Goal: Task Accomplishment & Management: Manage account settings

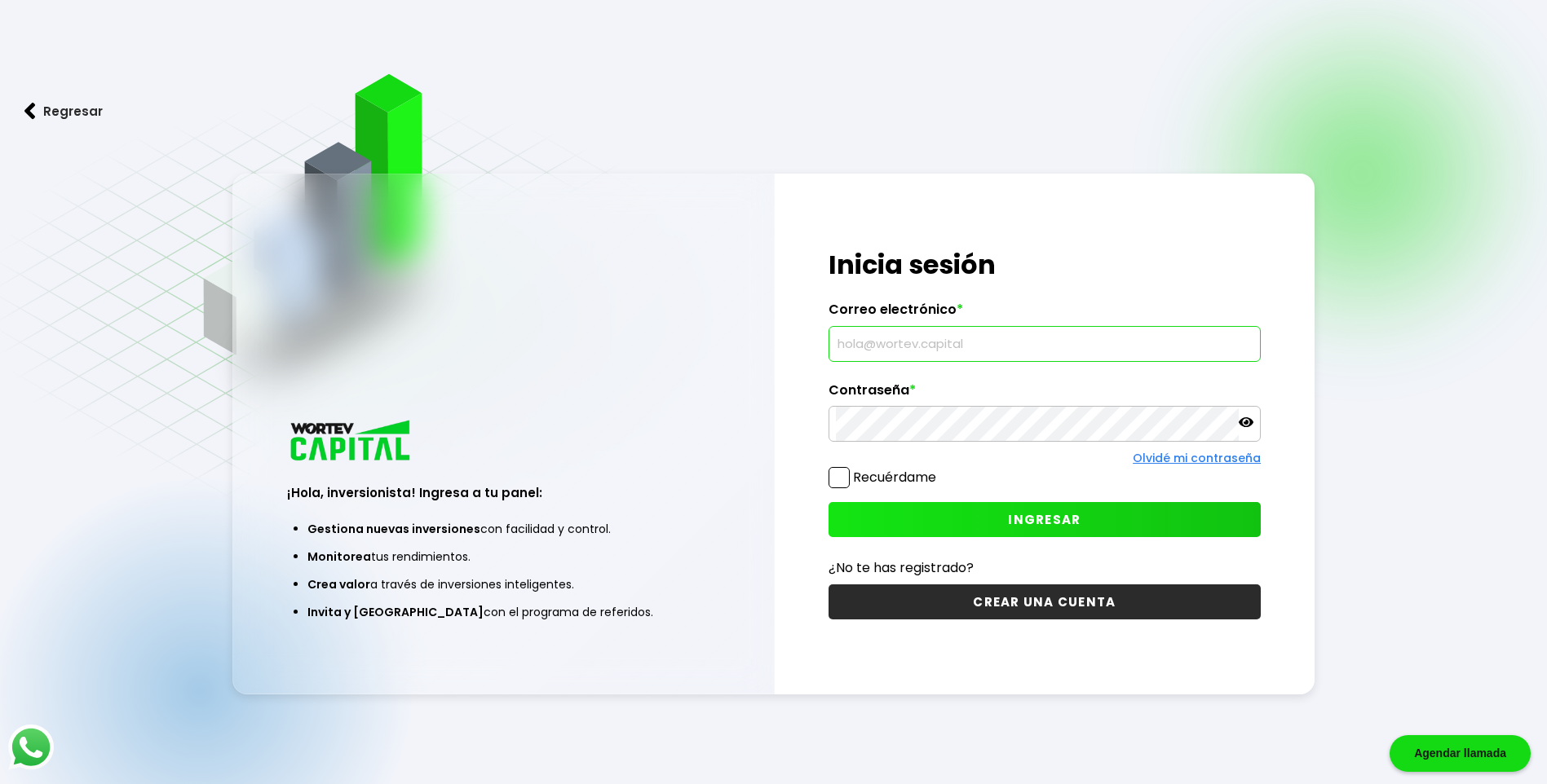
click at [1073, 348] on input "text" at bounding box center [1044, 344] width 417 height 34
type input "[EMAIL_ADDRESS][DOMAIN_NAME]"
click at [844, 478] on span at bounding box center [839, 478] width 22 height 22
click at [940, 469] on input "Recuérdame" at bounding box center [940, 469] width 0 height 0
click at [842, 468] on span at bounding box center [839, 478] width 22 height 22
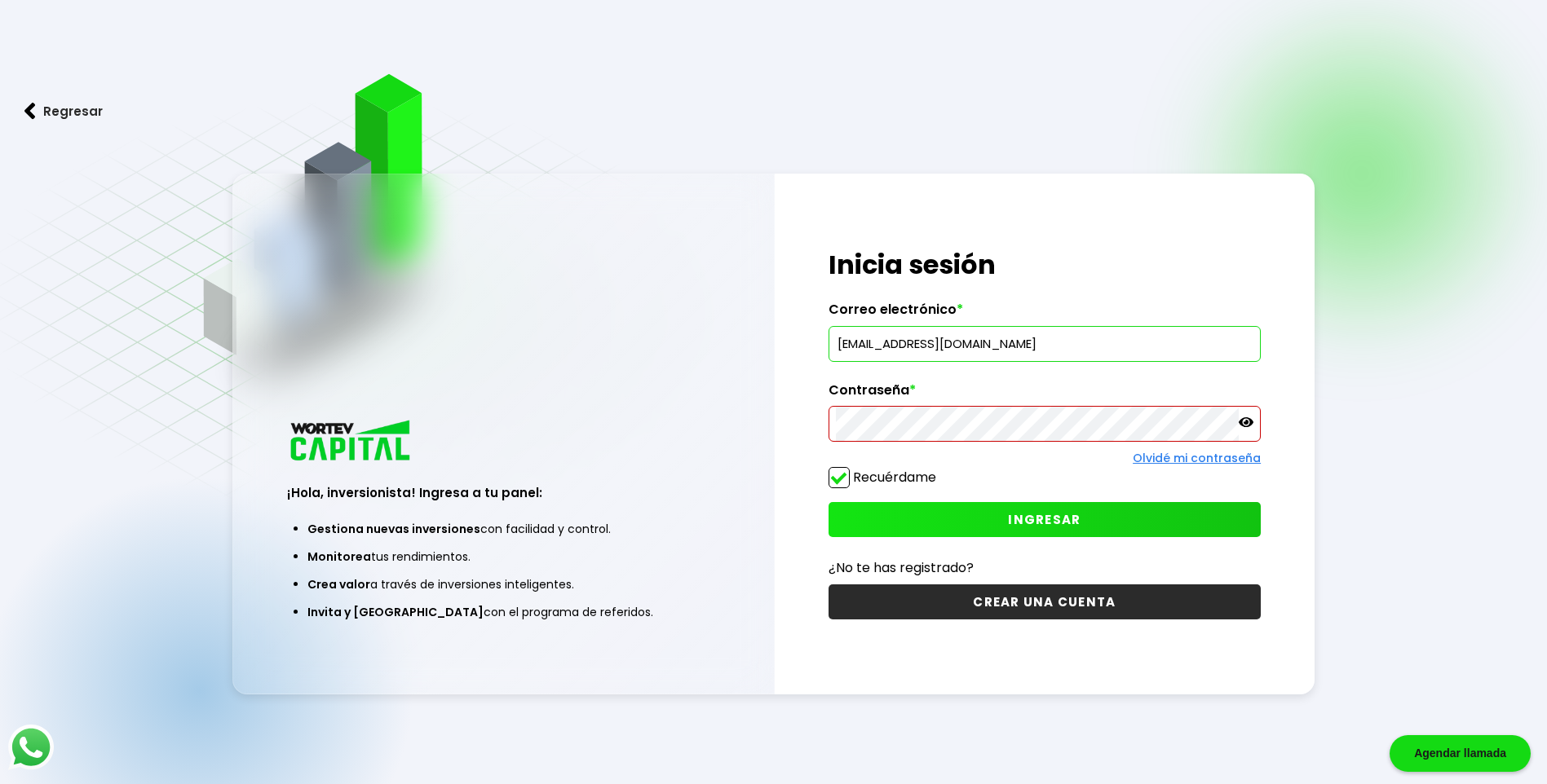
click at [940, 469] on input "Recuérdame" at bounding box center [940, 469] width 0 height 0
click at [1034, 528] on span "INGRESAR" at bounding box center [1044, 519] width 72 height 17
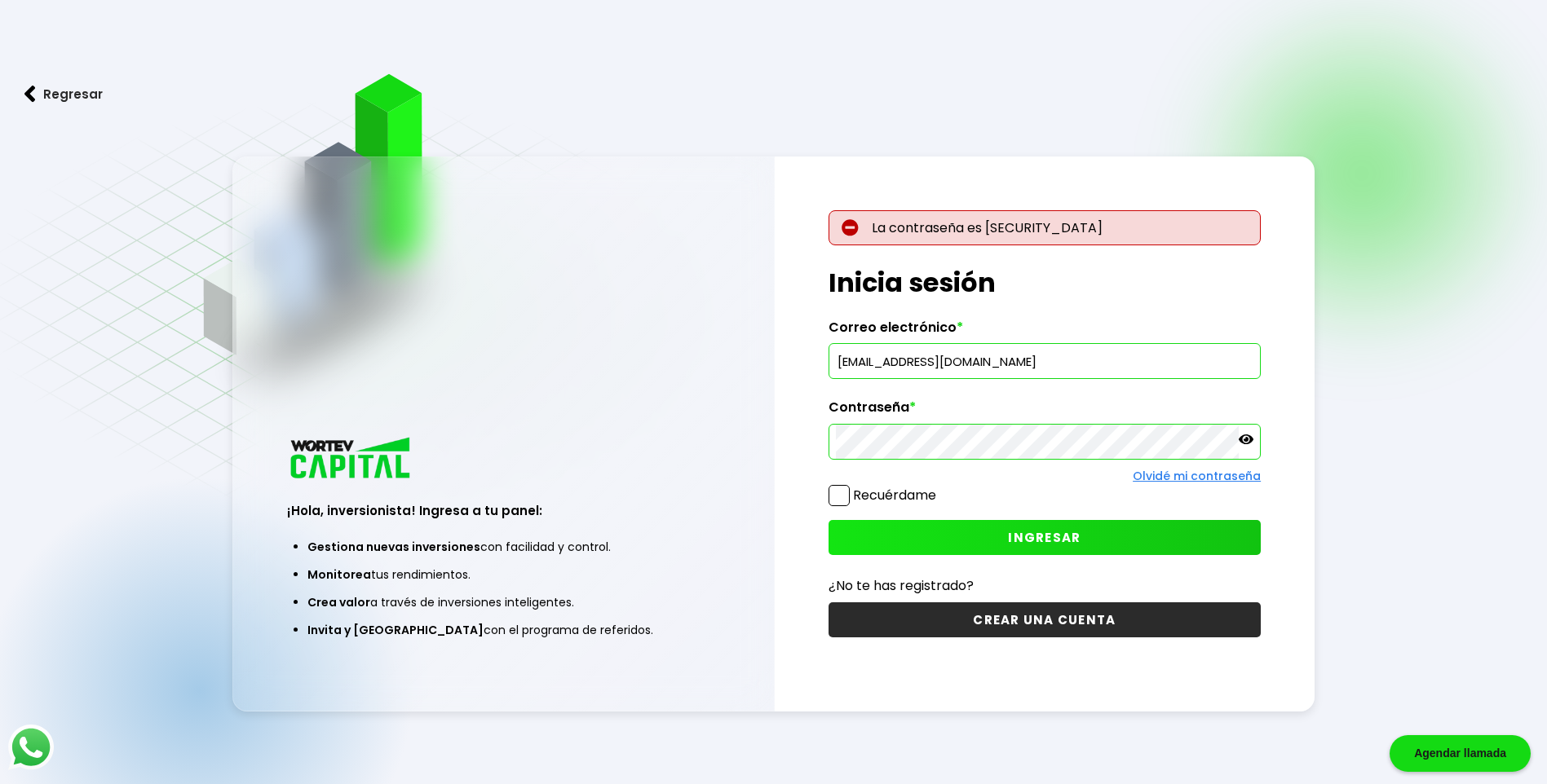
click at [1253, 439] on icon at bounding box center [1246, 439] width 15 height 10
click at [629, 512] on div "¡Hola, inversionista! Ingresa a tu panel: Gestiona nuevas inversiones con facil…" at bounding box center [774, 434] width 1083 height 555
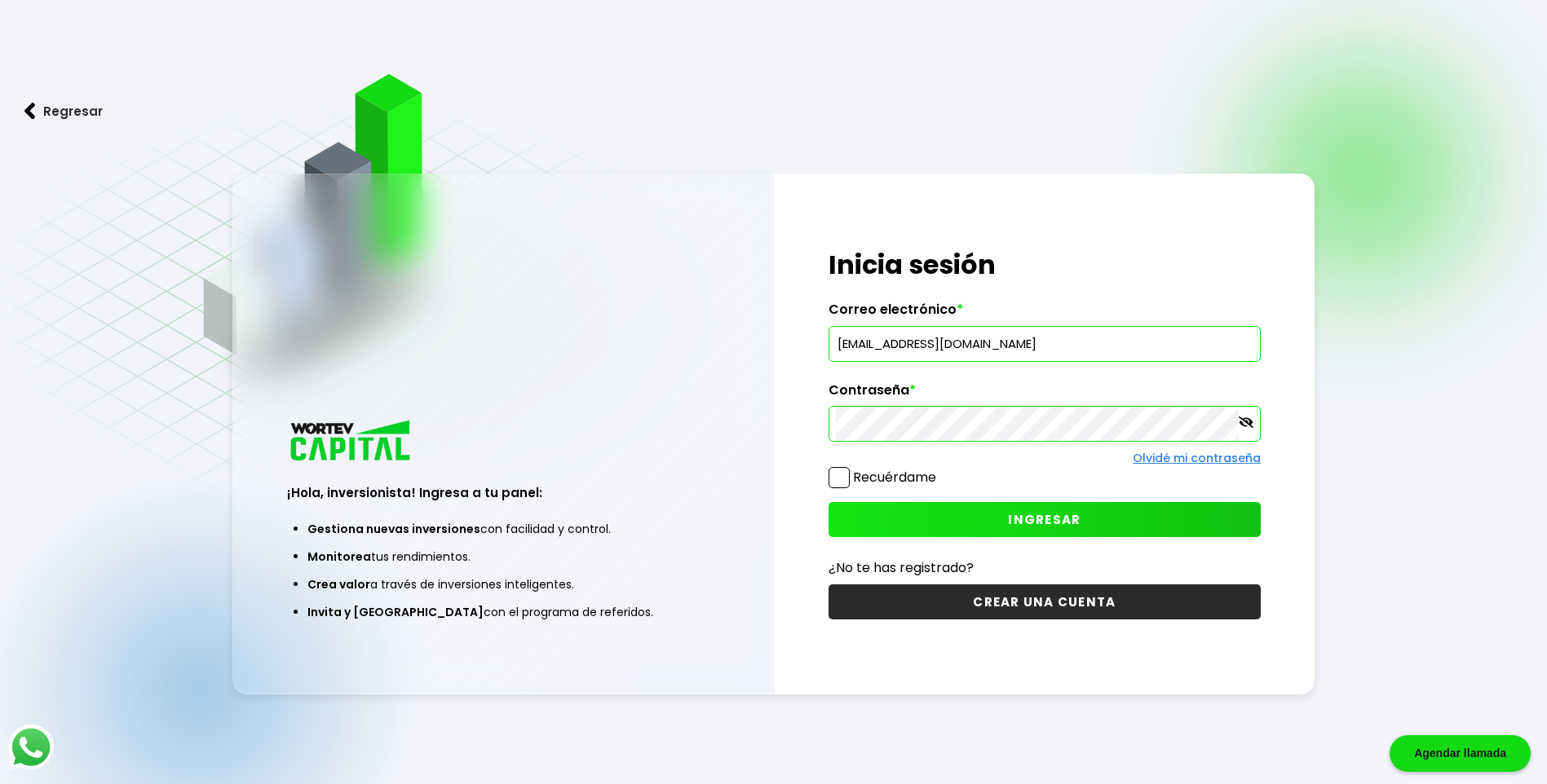
click at [1169, 505] on button "INGRESAR" at bounding box center [1044, 520] width 432 height 35
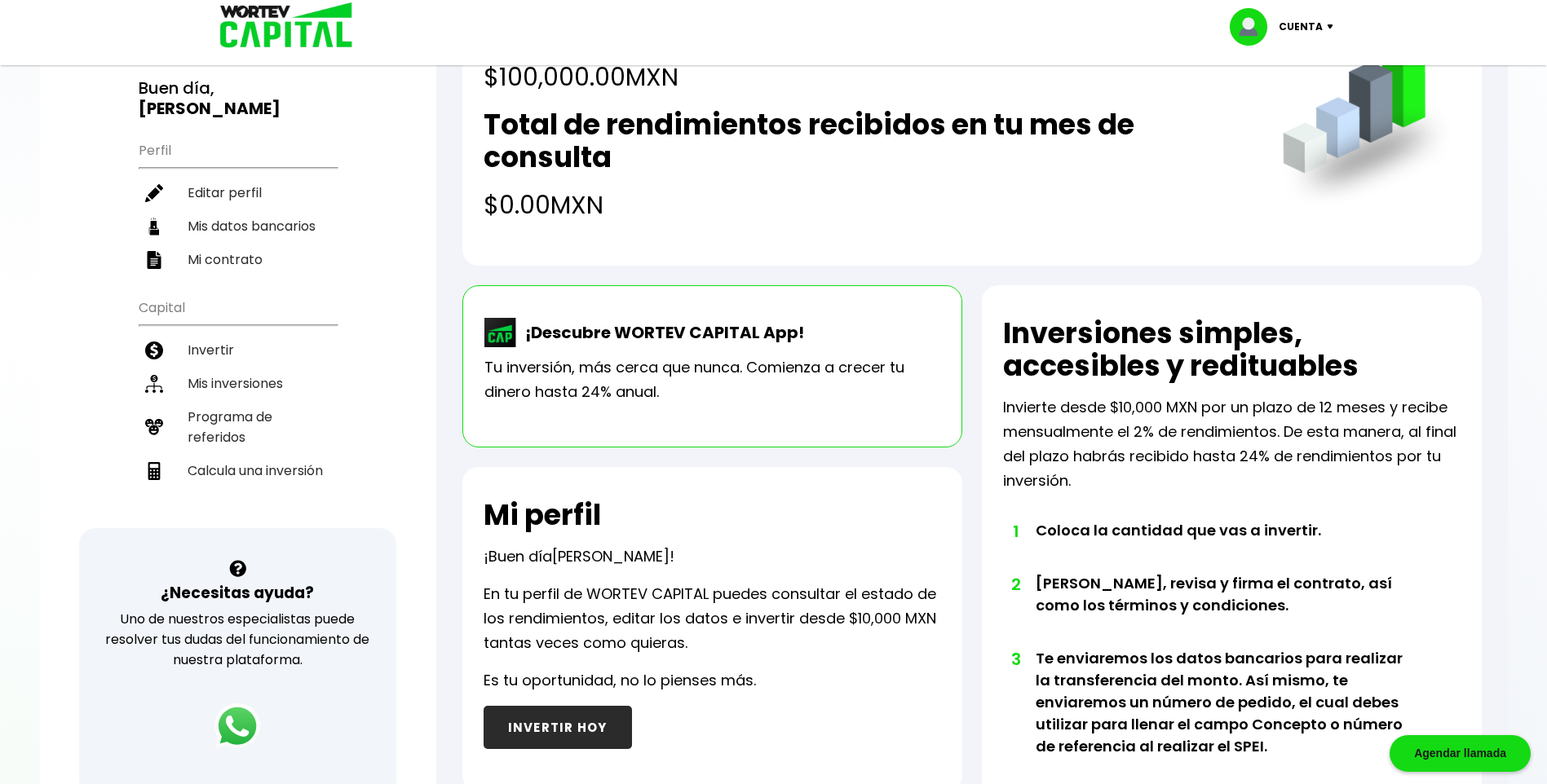
scroll to position [111, 0]
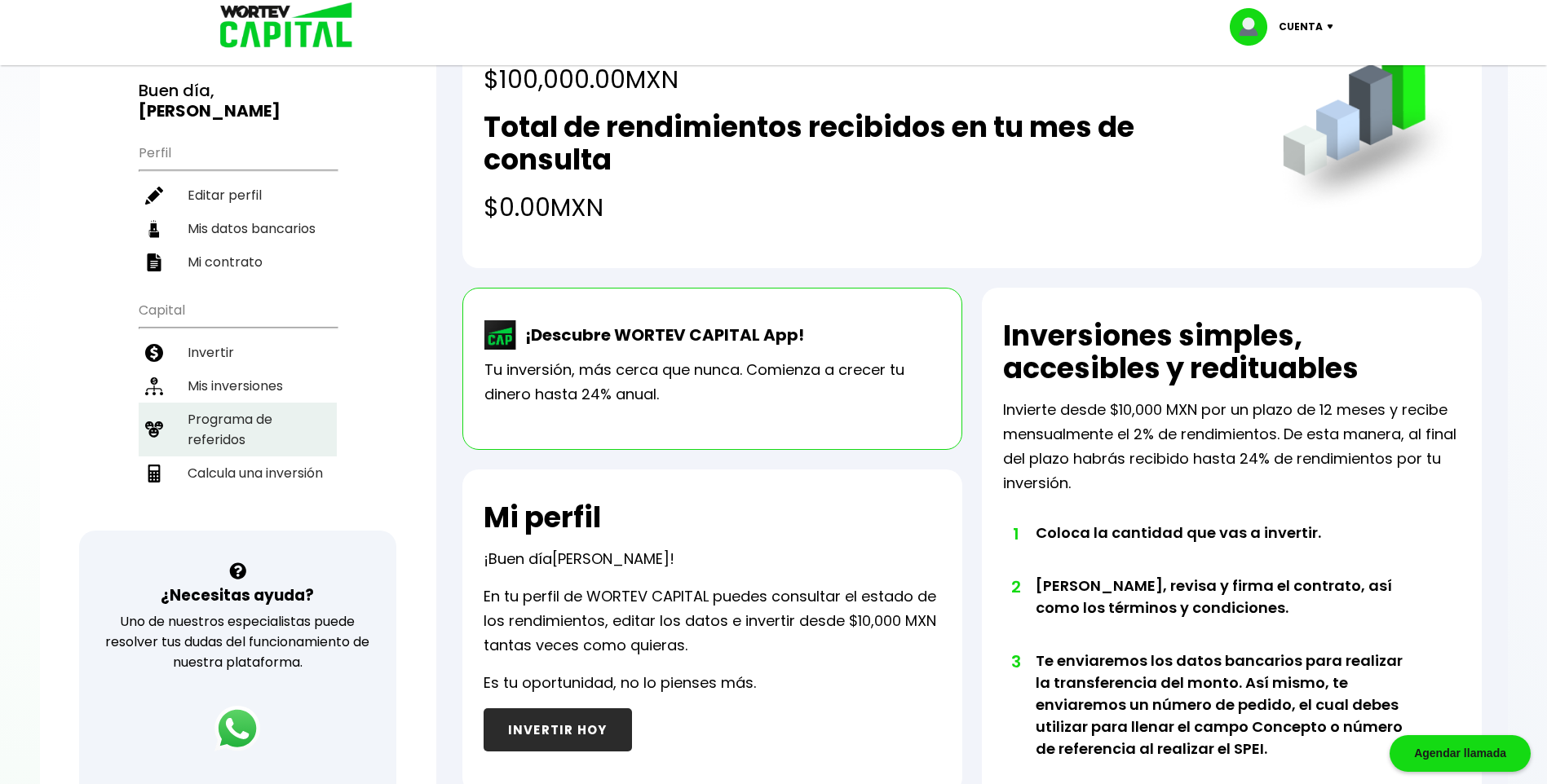
click at [272, 403] on li "Programa de referidos" at bounding box center [238, 429] width 198 height 54
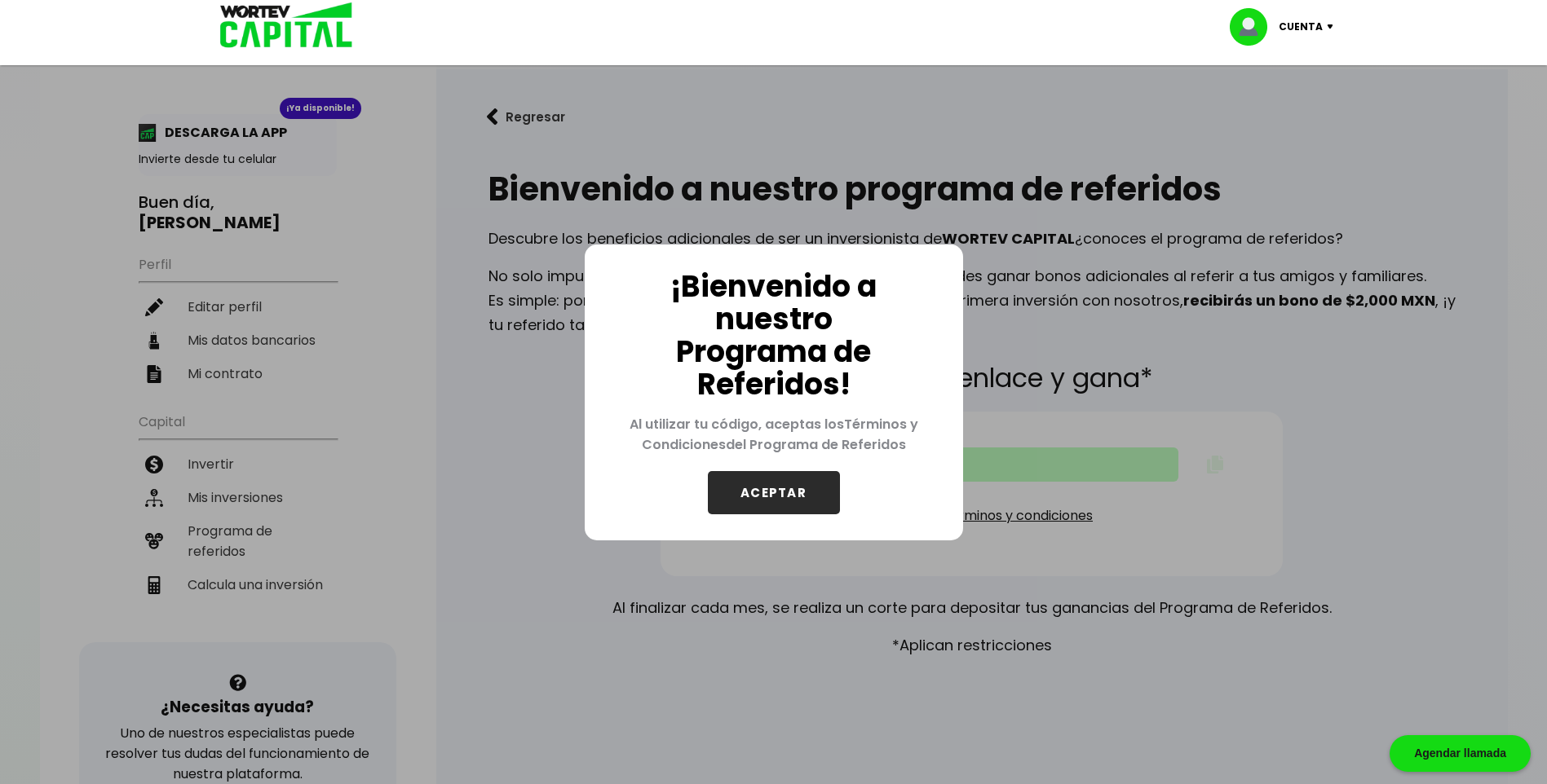
click at [772, 483] on button "ACEPTAR" at bounding box center [774, 492] width 132 height 43
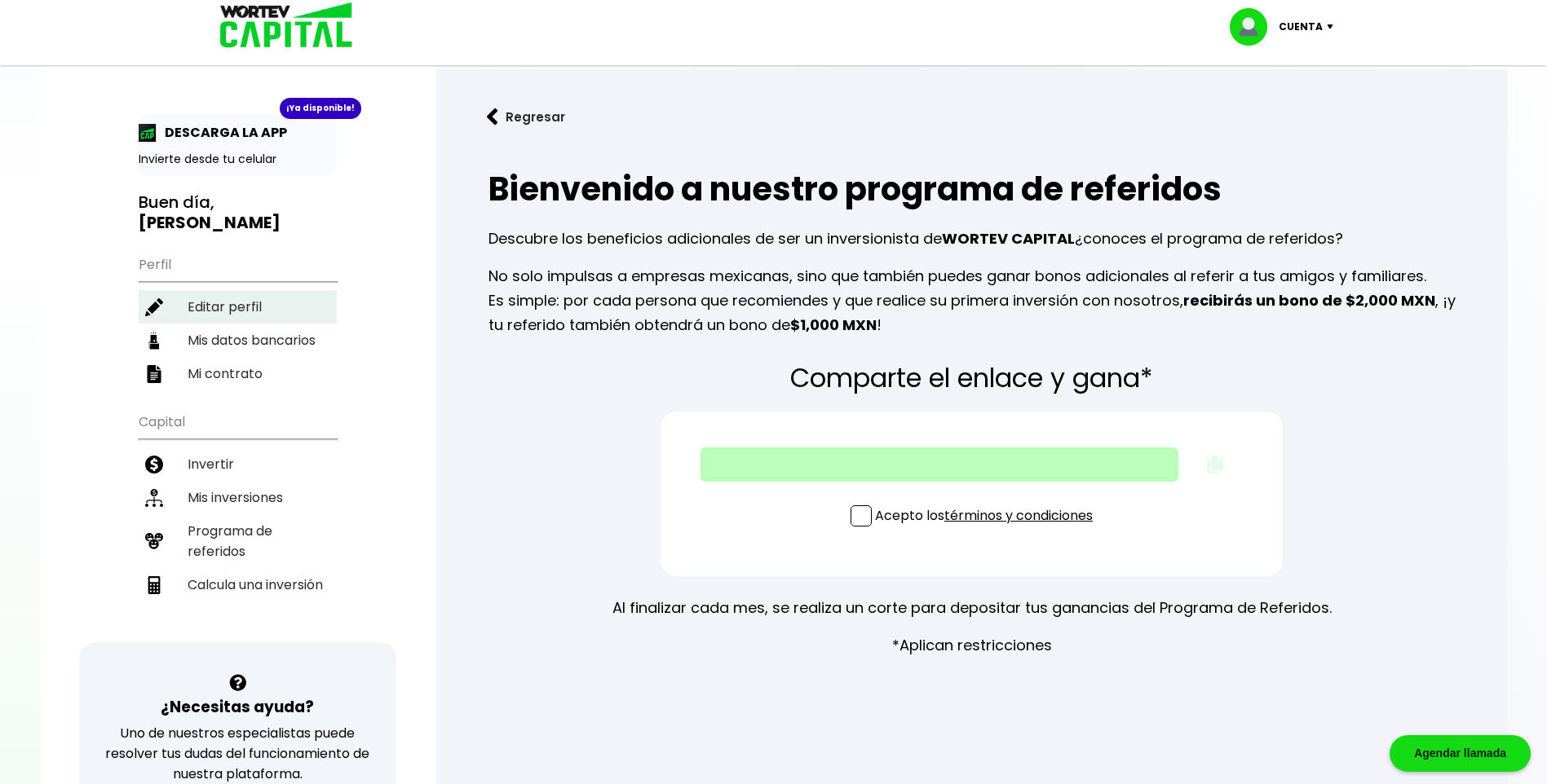
click at [228, 292] on li "Editar perfil" at bounding box center [238, 306] width 198 height 33
select select "Hombre"
select select "Licenciatura"
select select "NA"
select select "Mercado Pago"
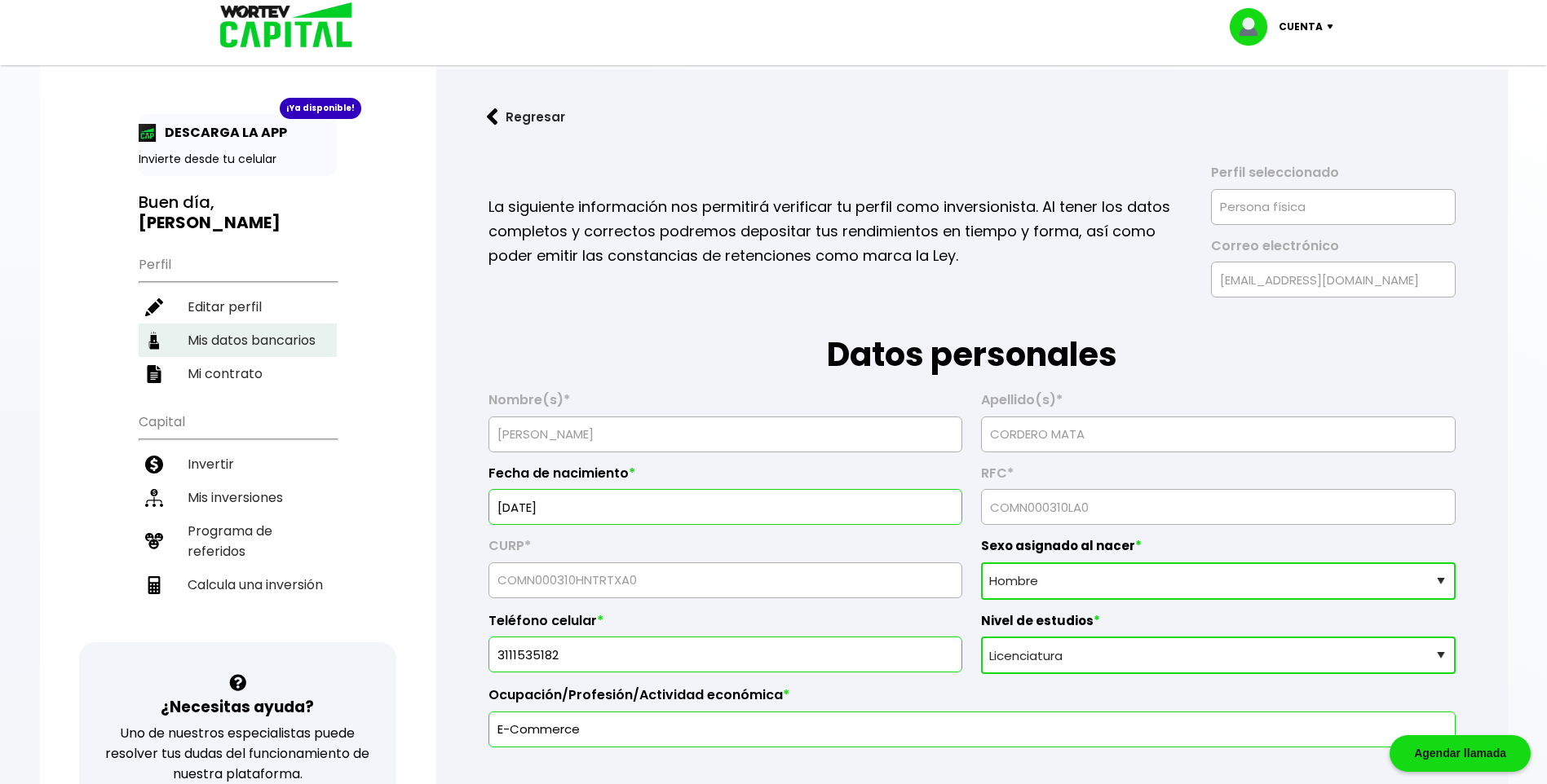
click at [237, 324] on li "Mis datos bancarios" at bounding box center [238, 341] width 198 height 33
select select "Mercado Pago"
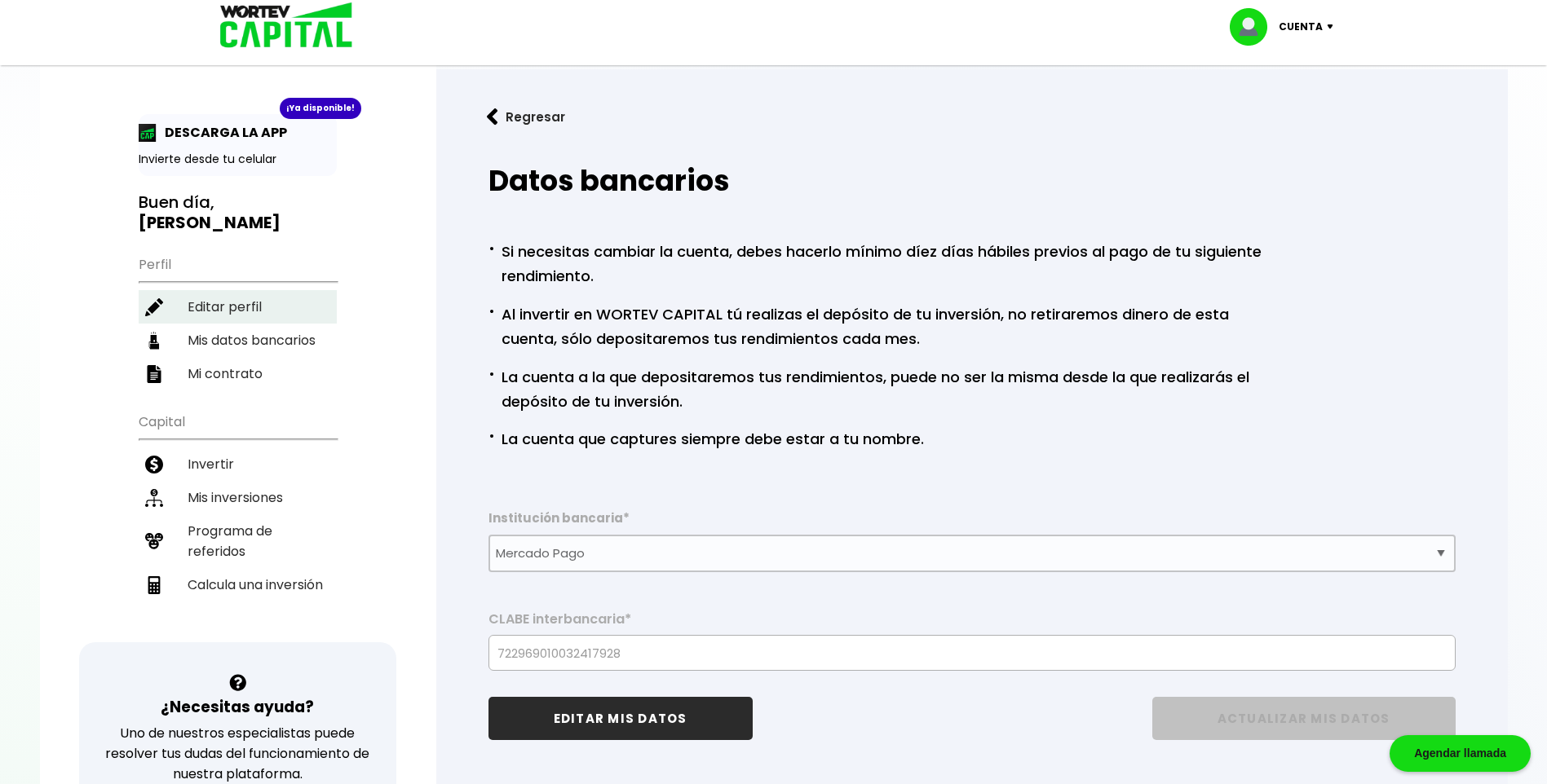
click at [260, 290] on li "Editar perfil" at bounding box center [238, 306] width 198 height 33
select select "Hombre"
select select "Licenciatura"
select select "NA"
select select "Mercado Pago"
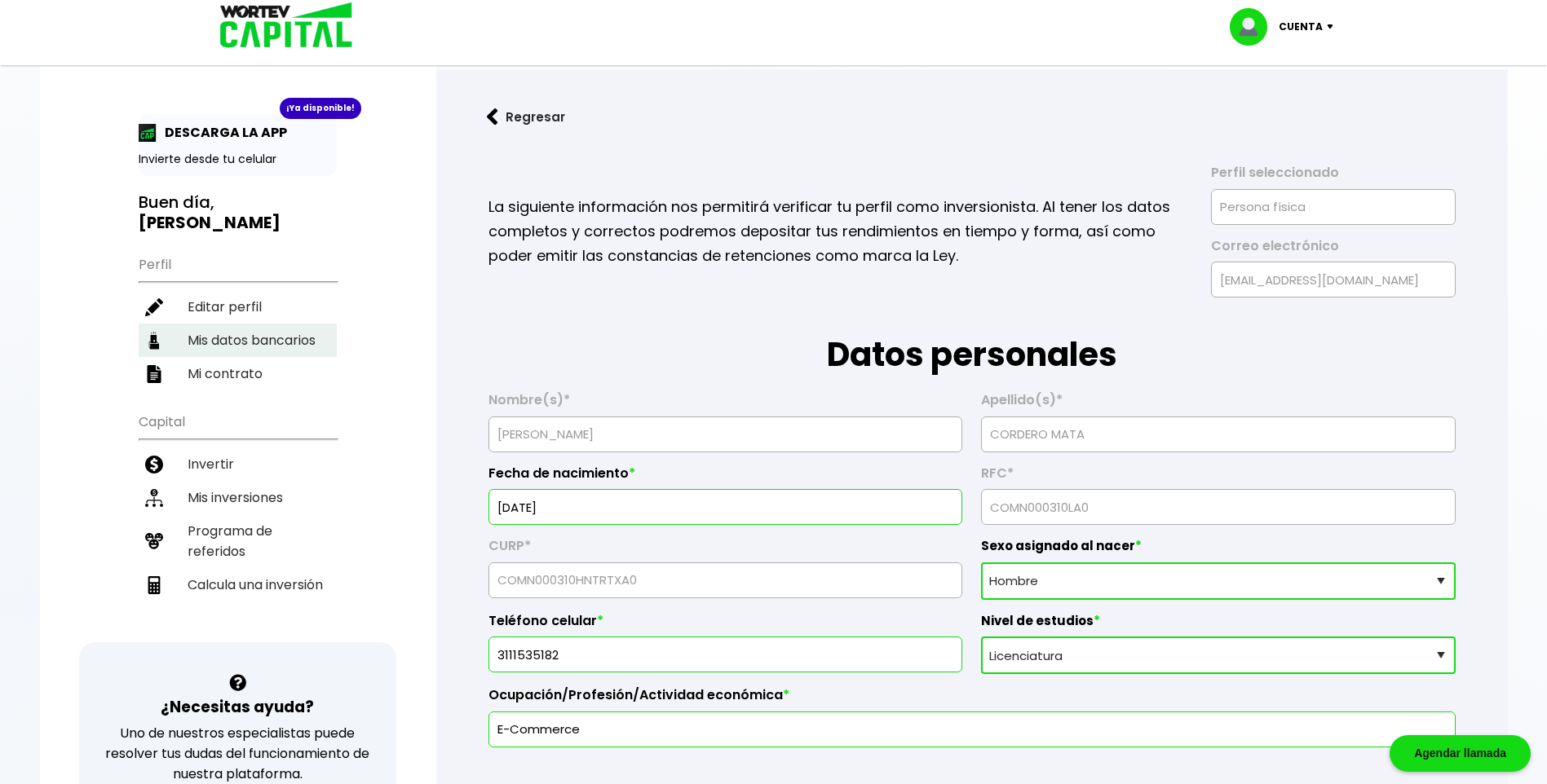
click at [265, 324] on li "Mis datos bancarios" at bounding box center [238, 341] width 198 height 33
select select "Mercado Pago"
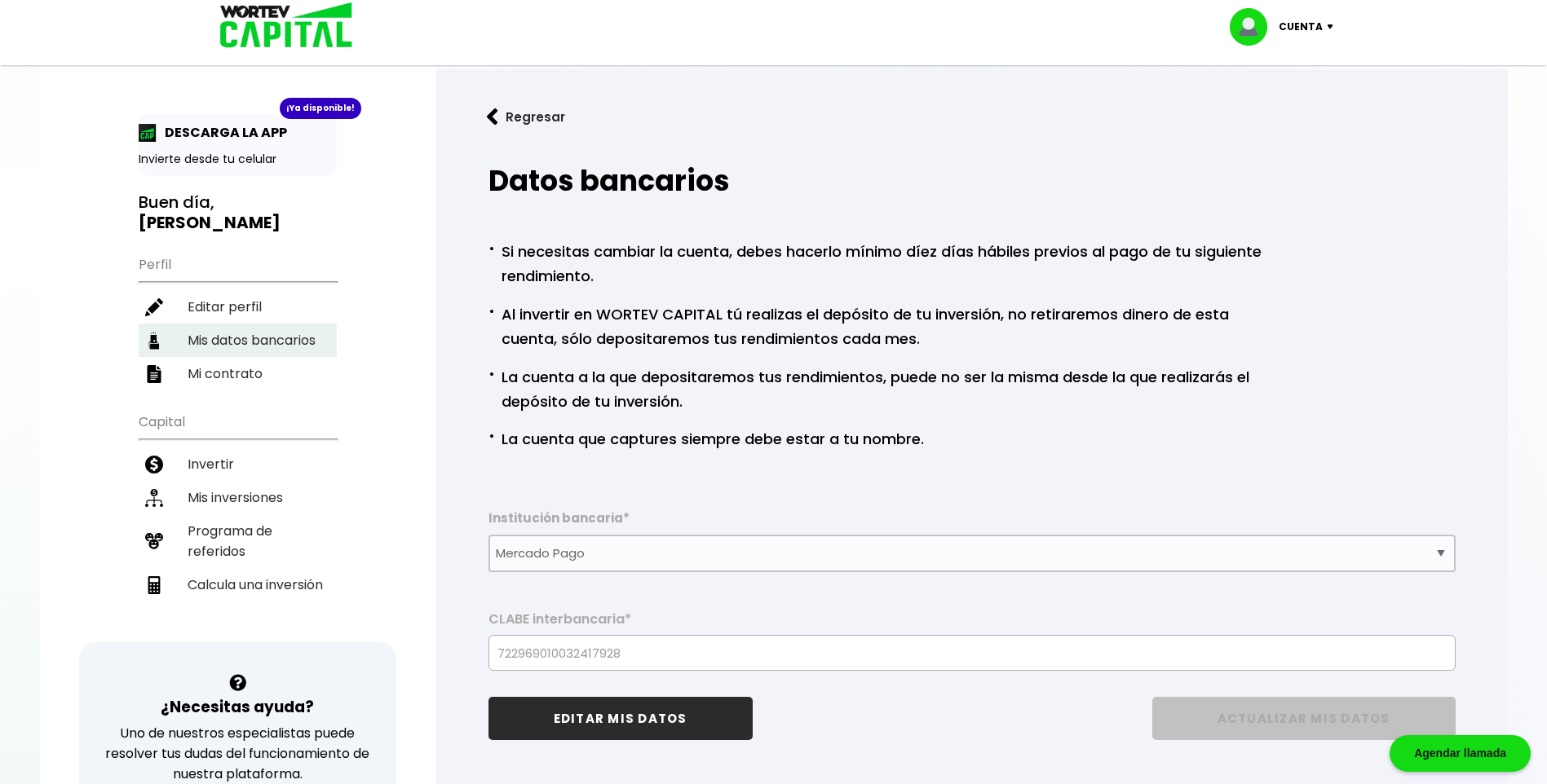
click at [265, 324] on li "Mis datos bancarios" at bounding box center [238, 341] width 198 height 33
click at [252, 324] on li "Mis datos bancarios" at bounding box center [238, 341] width 198 height 33
click at [237, 334] on li "Mis datos bancarios" at bounding box center [238, 341] width 198 height 33
click at [235, 358] on li "Mi contrato" at bounding box center [238, 374] width 198 height 33
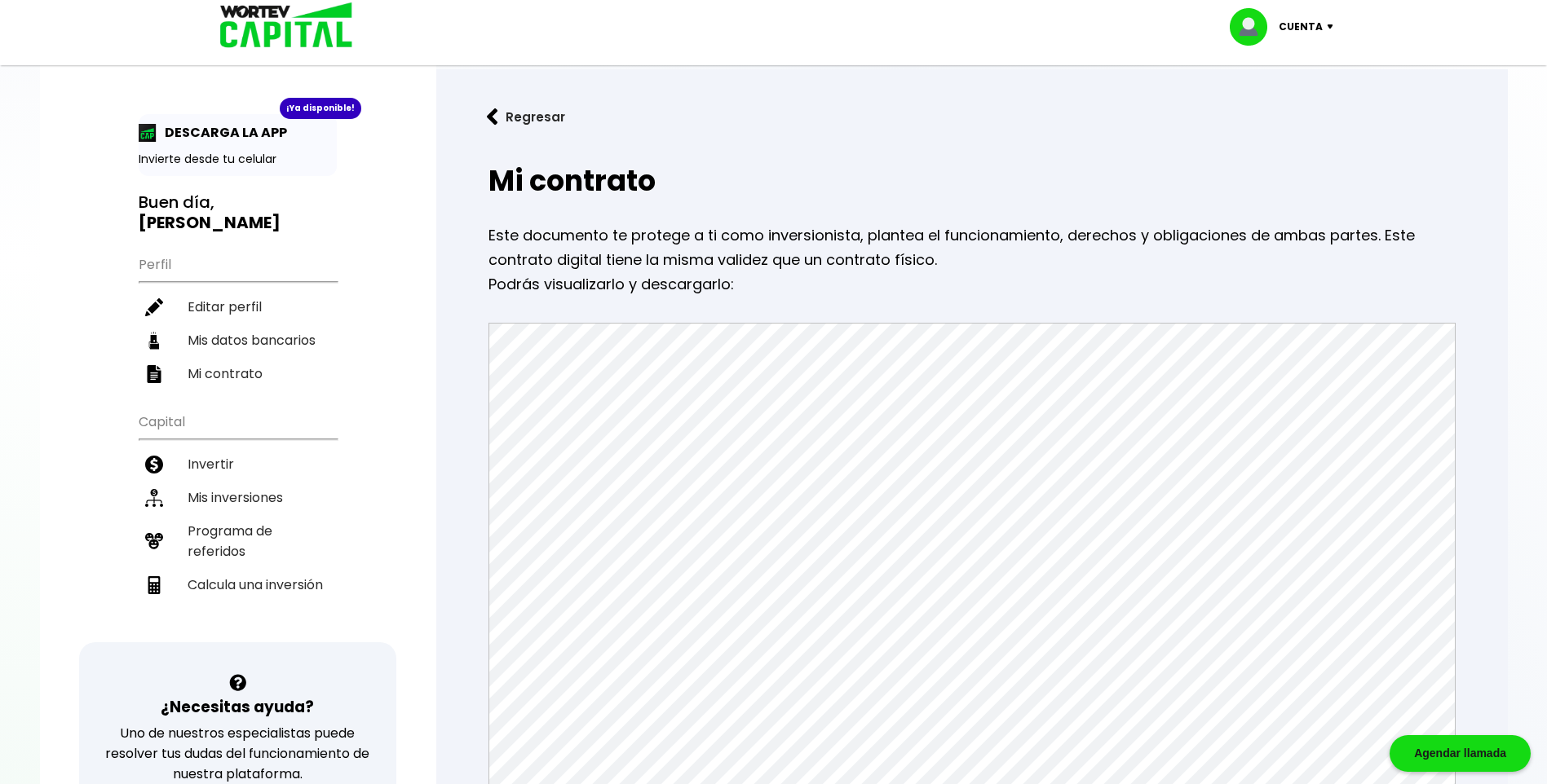
click at [1305, 20] on p "Cuenta" at bounding box center [1300, 27] width 44 height 24
click at [1270, 104] on li "Cerrar sesión" at bounding box center [1283, 109] width 130 height 33
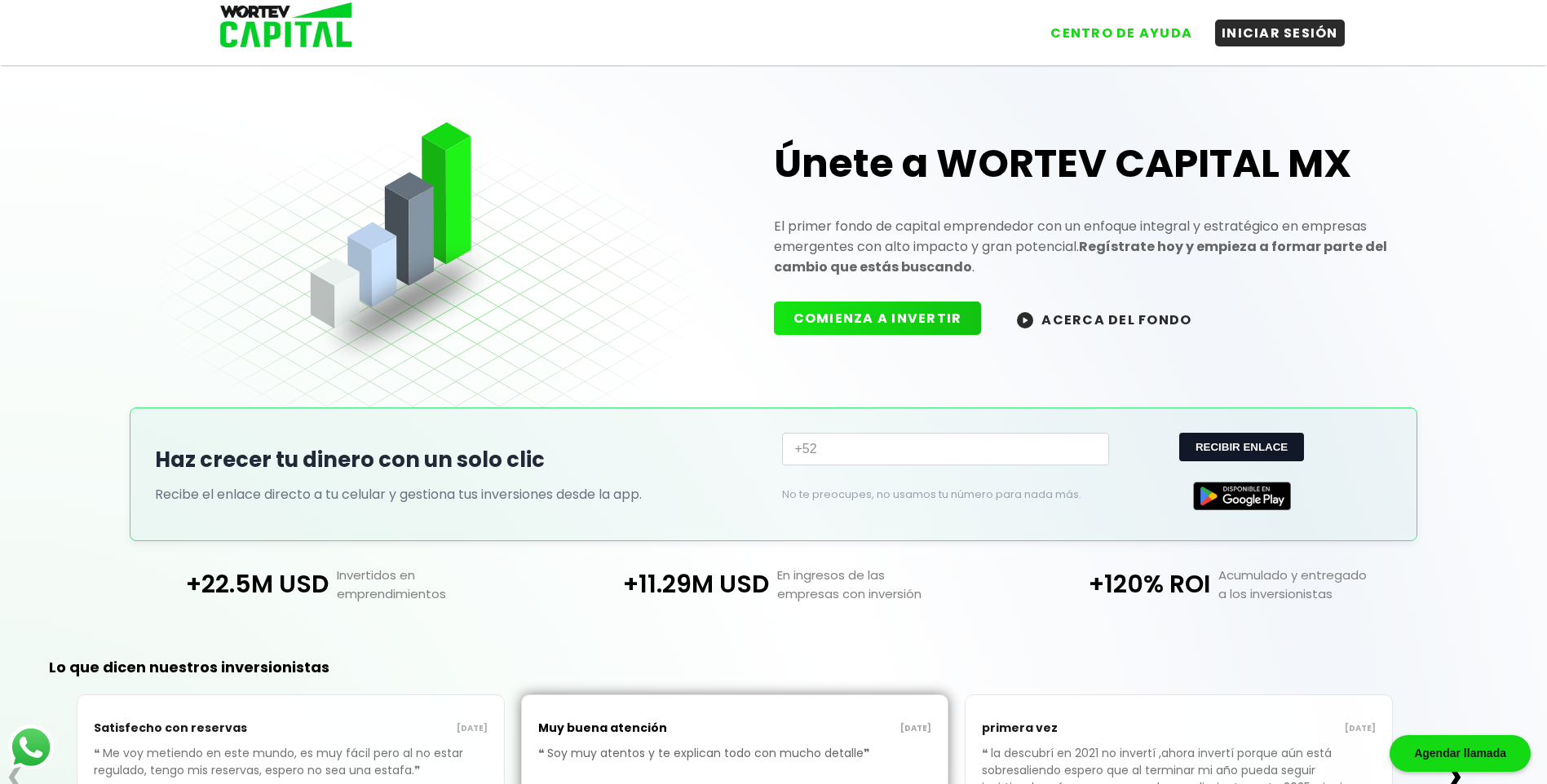
scroll to position [42, 0]
